Goal: Entertainment & Leisure: Consume media (video, audio)

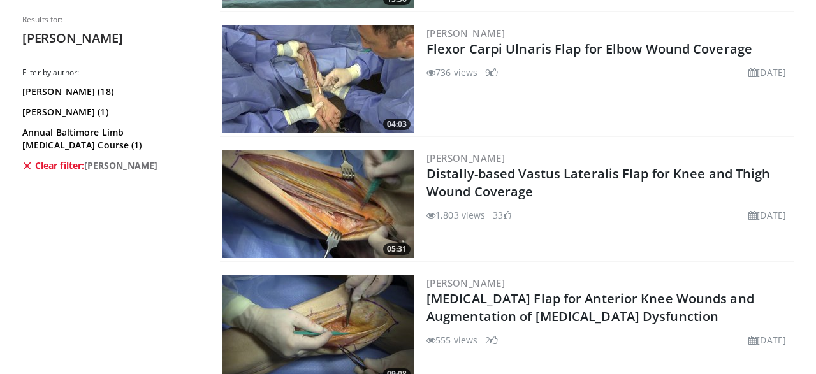
scroll to position [1245, 0]
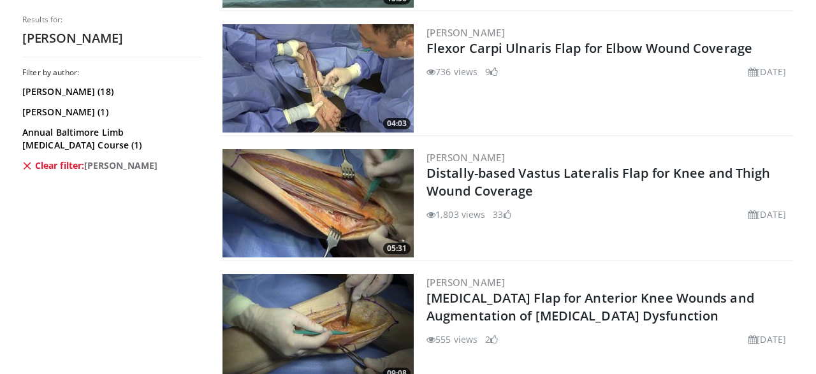
click at [333, 182] on img at bounding box center [318, 203] width 191 height 108
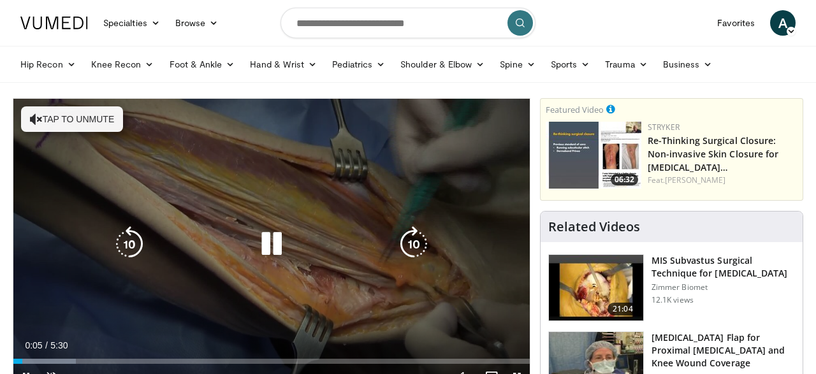
click at [399, 270] on div "10 seconds Tap to unmute" at bounding box center [271, 244] width 517 height 291
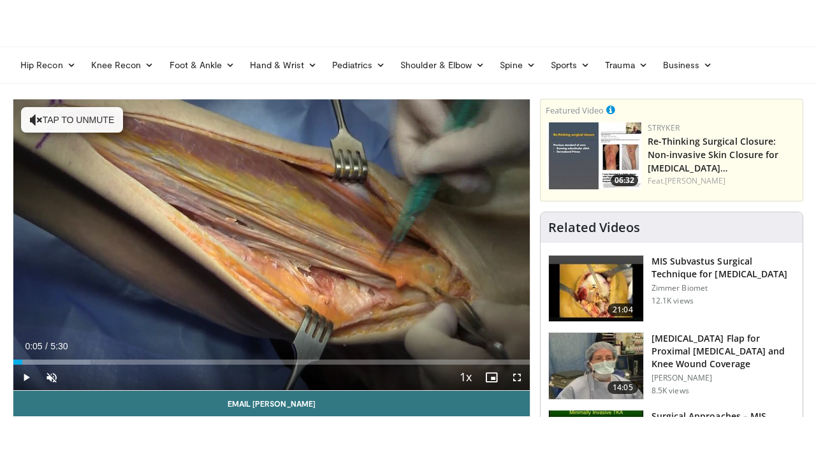
scroll to position [43, 0]
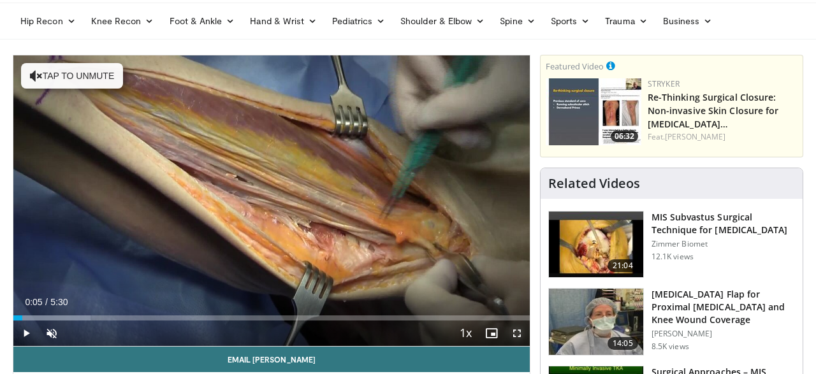
click at [518, 330] on span "Video Player" at bounding box center [518, 334] width 26 height 26
